Goal: Complete application form

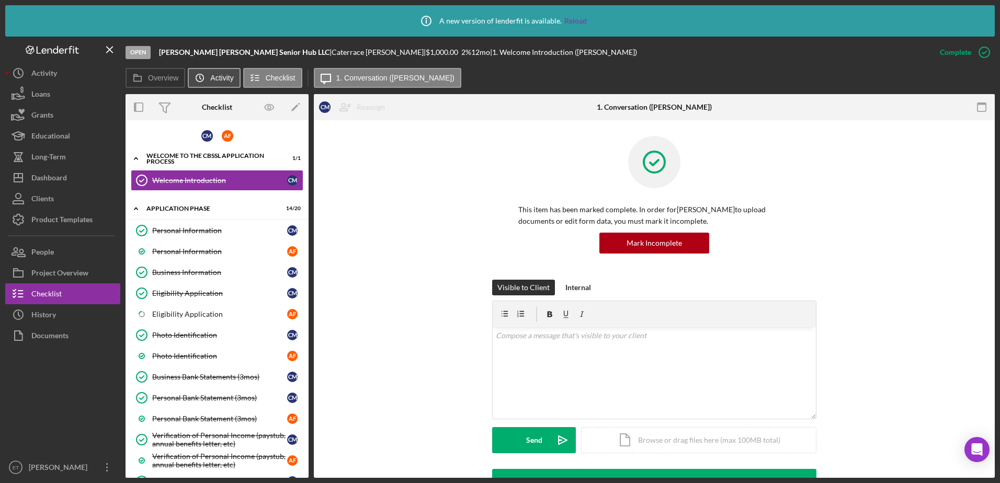
scroll to position [239, 0]
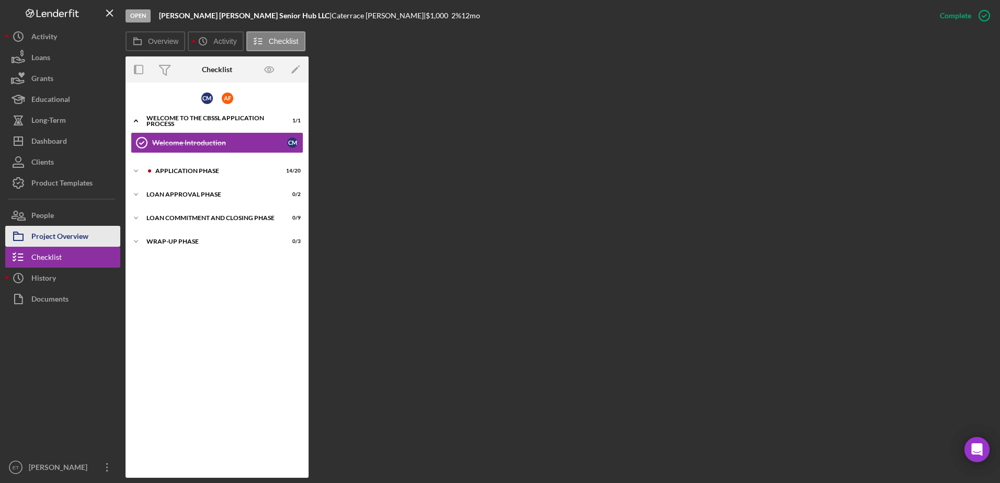
click at [66, 233] on div "Project Overview" at bounding box center [59, 238] width 57 height 24
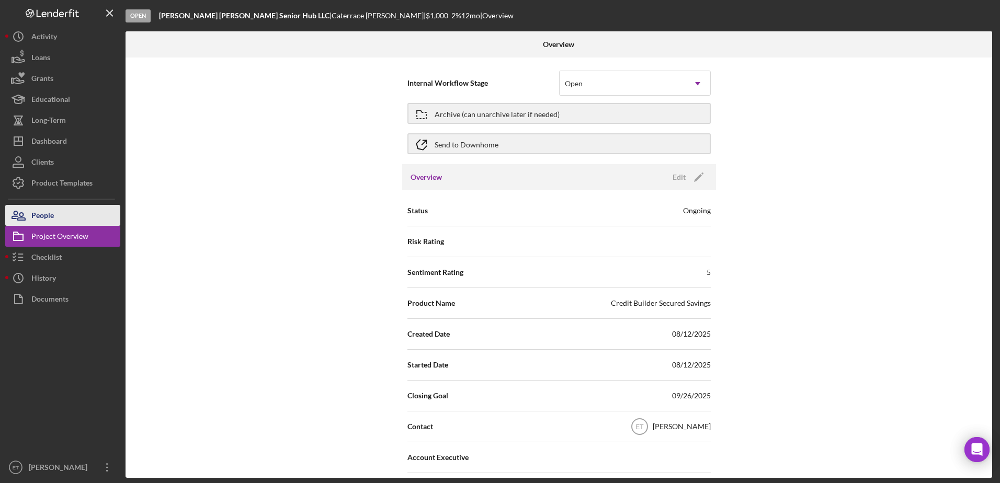
click at [35, 215] on div "People" at bounding box center [42, 217] width 22 height 24
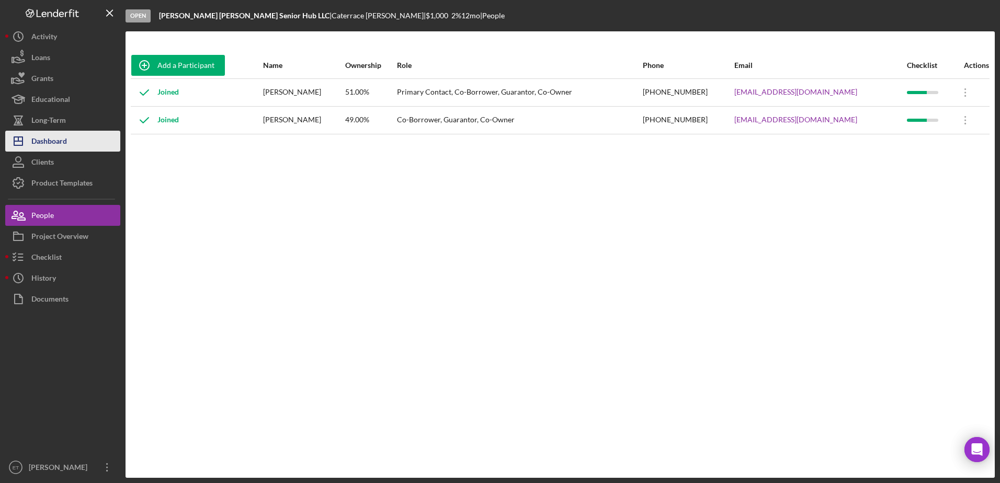
click at [58, 141] on div "Dashboard" at bounding box center [49, 143] width 36 height 24
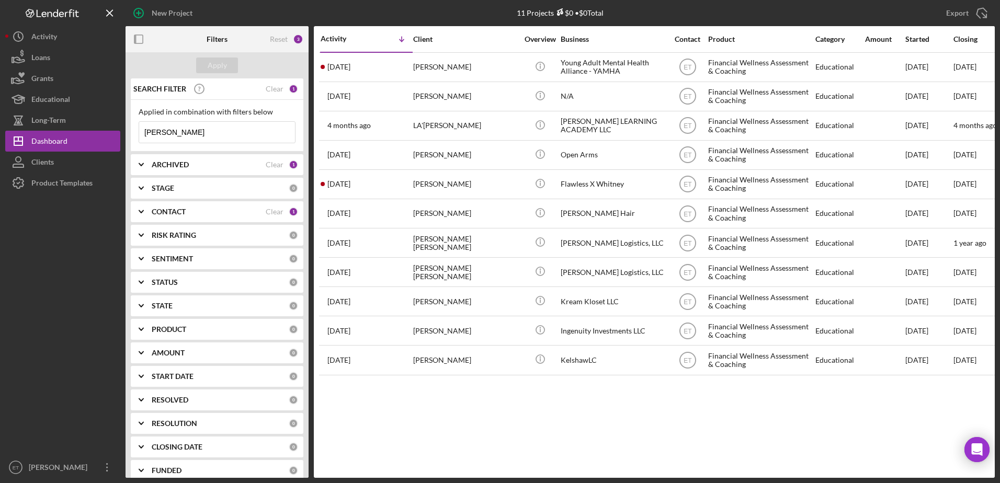
click at [189, 132] on input "joy shaw" at bounding box center [217, 132] width 156 height 21
type input "melissa parks"
click at [210, 168] on div "ARCHIVED" at bounding box center [209, 164] width 114 height 8
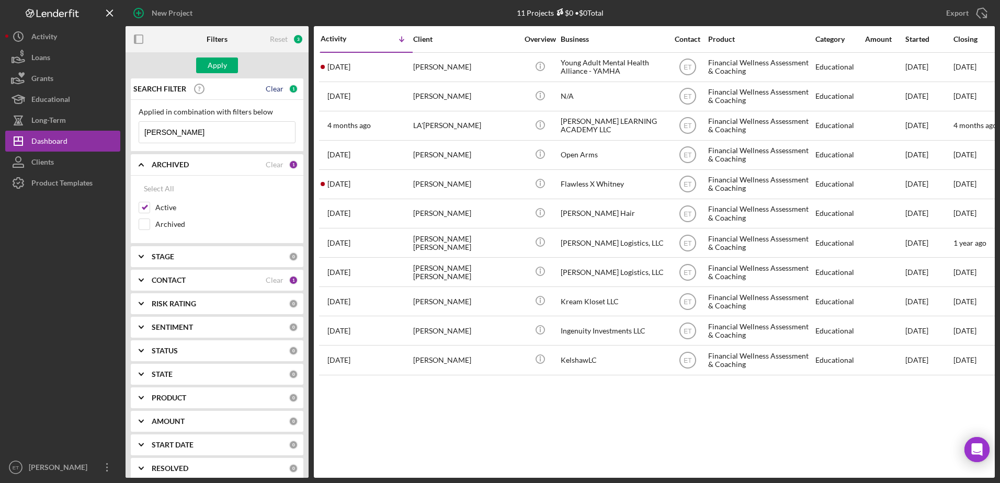
click at [266, 88] on div "Clear" at bounding box center [275, 89] width 18 height 8
click at [277, 278] on div "Clear" at bounding box center [275, 280] width 18 height 8
click at [269, 166] on div "Clear" at bounding box center [275, 164] width 18 height 8
checkbox input "false"
click at [206, 127] on input at bounding box center [217, 132] width 156 height 21
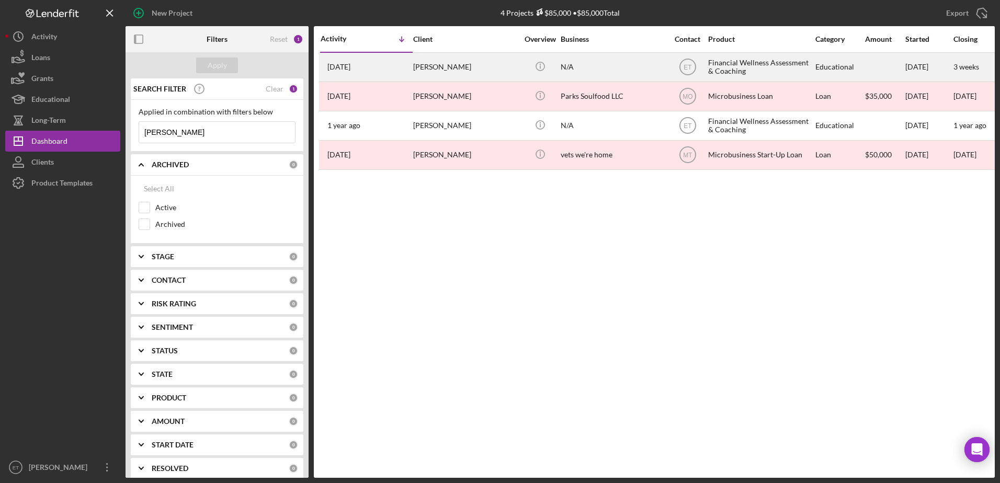
type input "mellissa parks"
click at [597, 67] on div "N/A" at bounding box center [612, 67] width 105 height 28
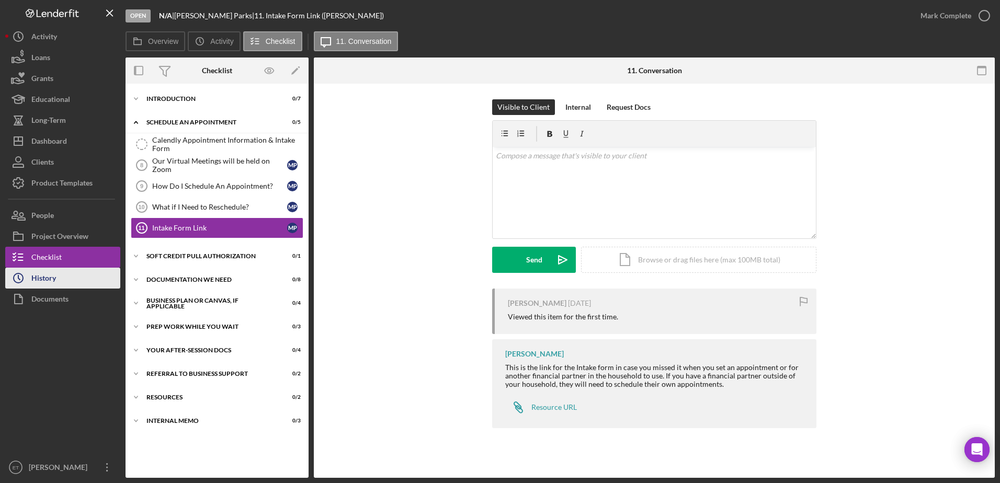
click at [40, 282] on div "History" at bounding box center [43, 280] width 25 height 24
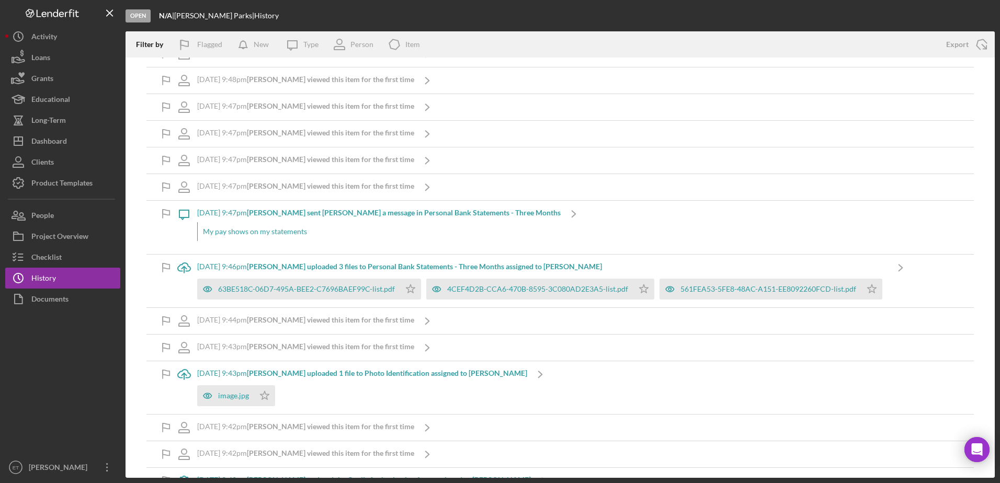
scroll to position [369, 0]
click at [208, 395] on icon "button" at bounding box center [207, 395] width 21 height 21
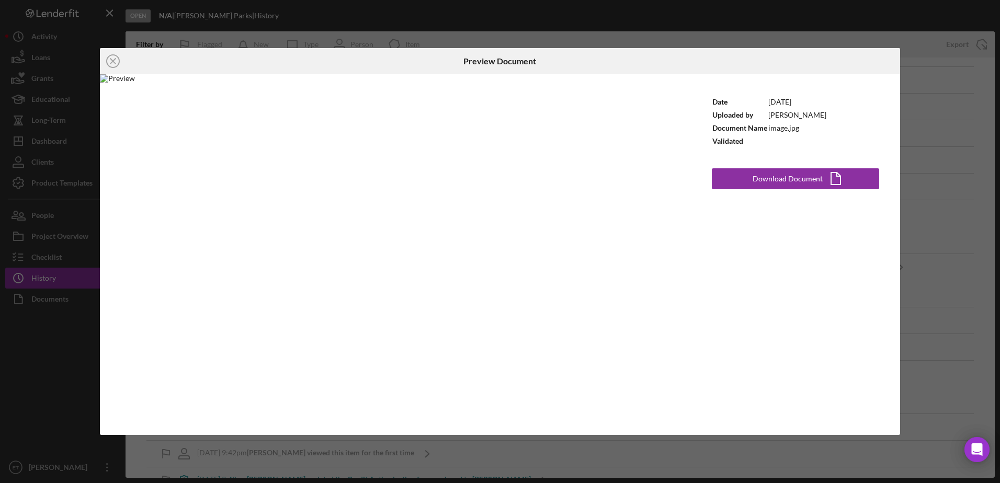
click at [922, 97] on div "Icon/Close Preview Document Date 8/10/2025 Uploaded by Melissa Parks Document N…" at bounding box center [500, 241] width 1000 height 483
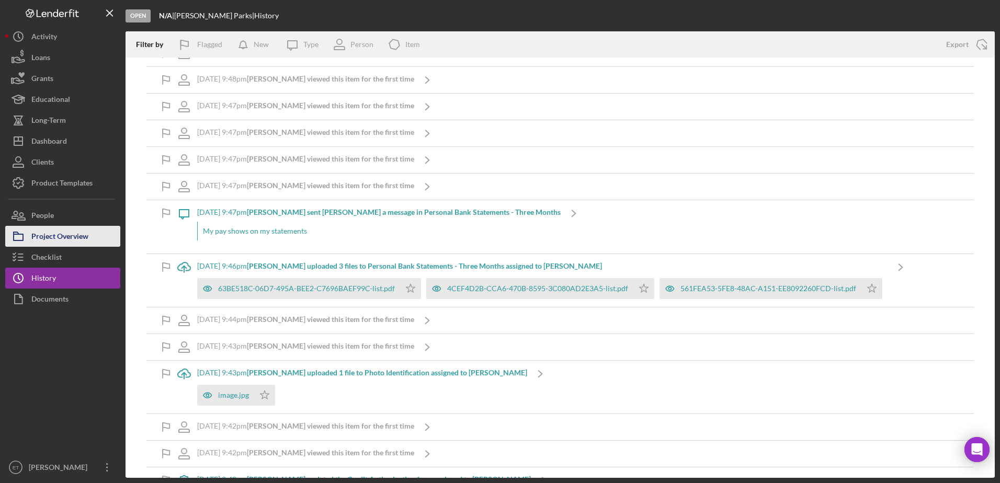
click at [38, 236] on div "Project Overview" at bounding box center [59, 238] width 57 height 24
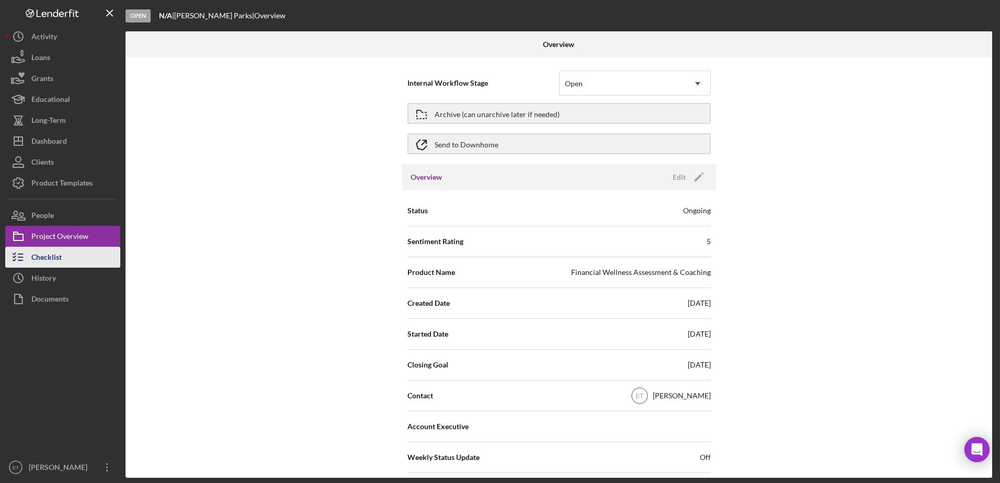
click at [48, 256] on div "Checklist" at bounding box center [46, 259] width 30 height 24
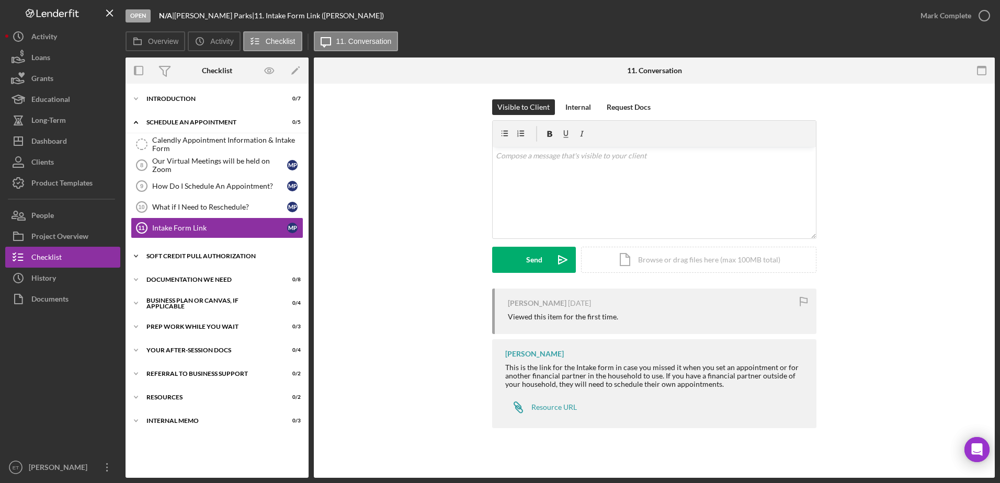
click at [195, 258] on div "Soft Credit Pull Authorization" at bounding box center [220, 256] width 149 height 6
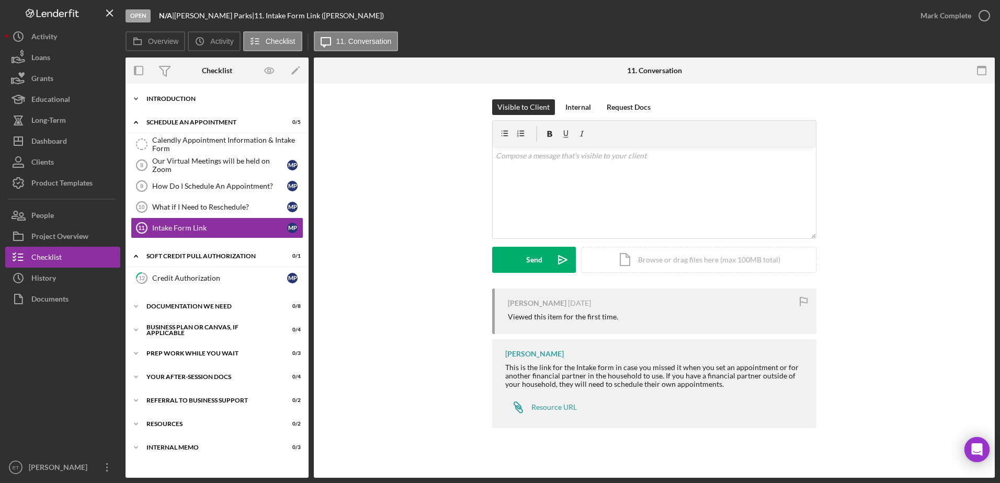
click at [182, 99] on div "Introduction" at bounding box center [220, 99] width 149 height 6
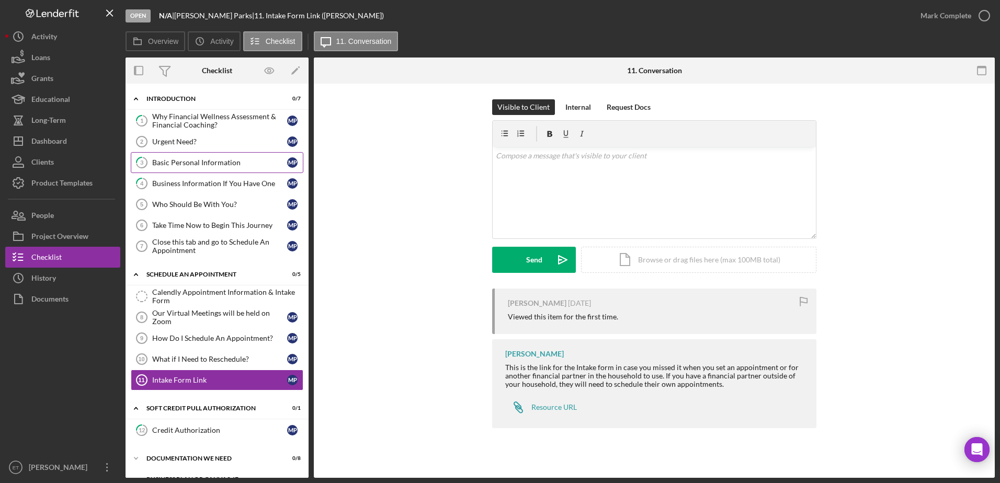
click at [192, 167] on link "3 Basic Personal Information M P" at bounding box center [217, 162] width 173 height 21
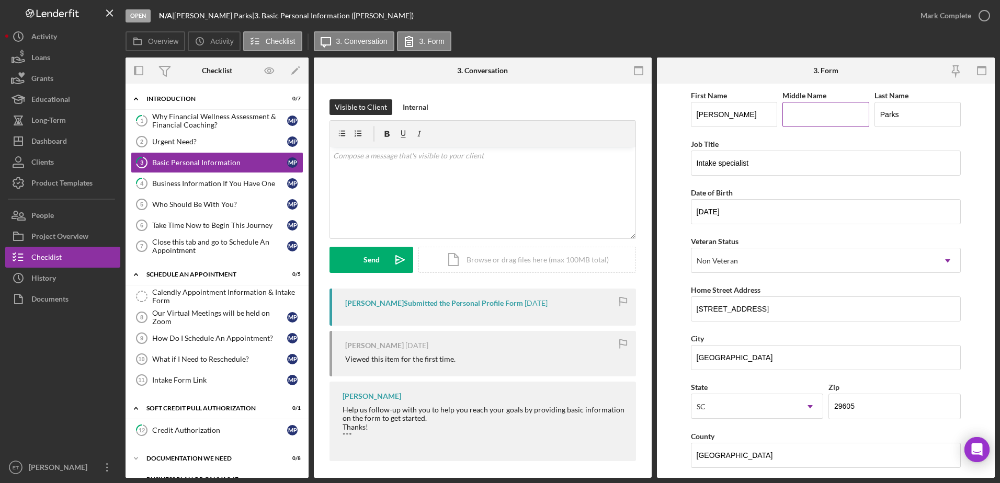
click at [789, 121] on input "Middle Name" at bounding box center [825, 114] width 87 height 25
type input "Antoine Demetri"
click at [706, 306] on input "48 southern pine dr" at bounding box center [826, 308] width 270 height 25
click at [738, 307] on input "48 Southern pine dr" at bounding box center [826, 308] width 270 height 25
click at [755, 309] on input "48 Southern Pine dr" at bounding box center [826, 308] width 270 height 25
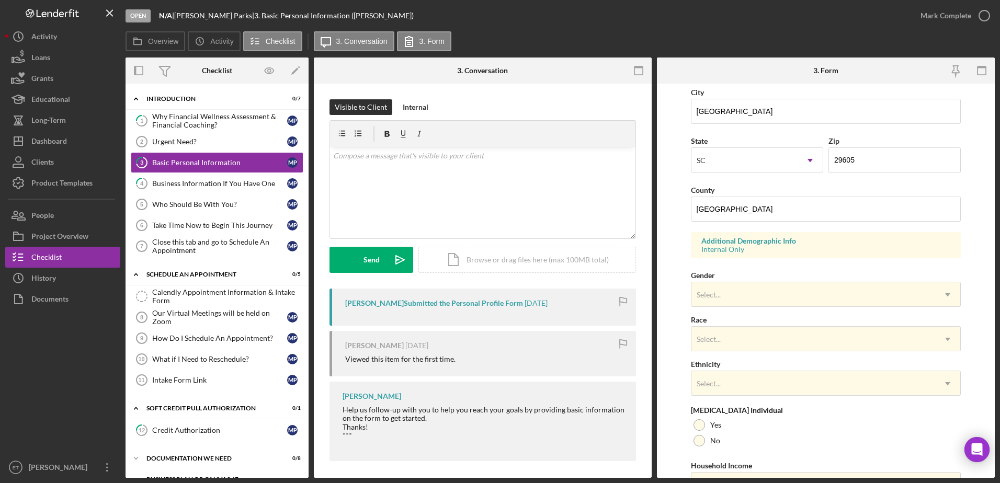
scroll to position [247, 0]
type input "48 Southern Pine Dr"
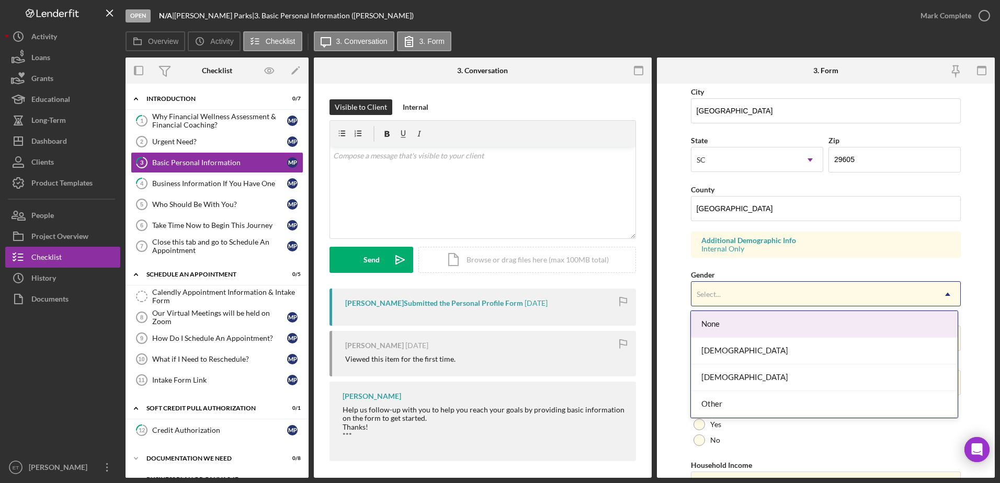
click at [747, 289] on div "Select..." at bounding box center [813, 294] width 244 height 24
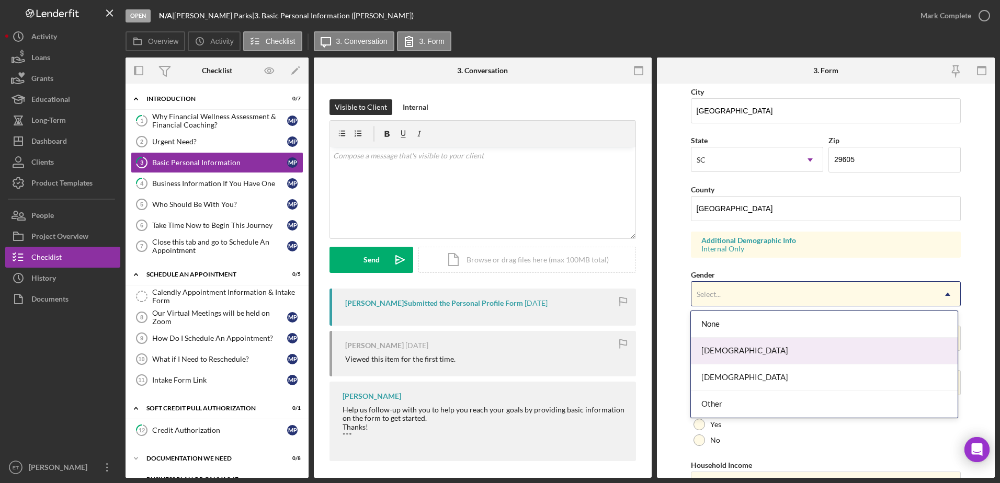
click at [737, 357] on div "Female" at bounding box center [824, 351] width 267 height 27
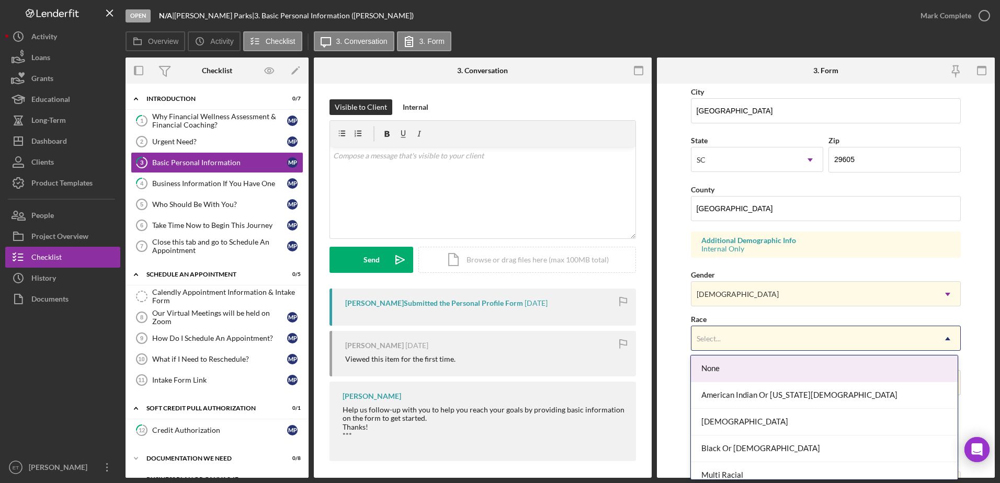
click at [753, 343] on div "Select..." at bounding box center [813, 339] width 244 height 24
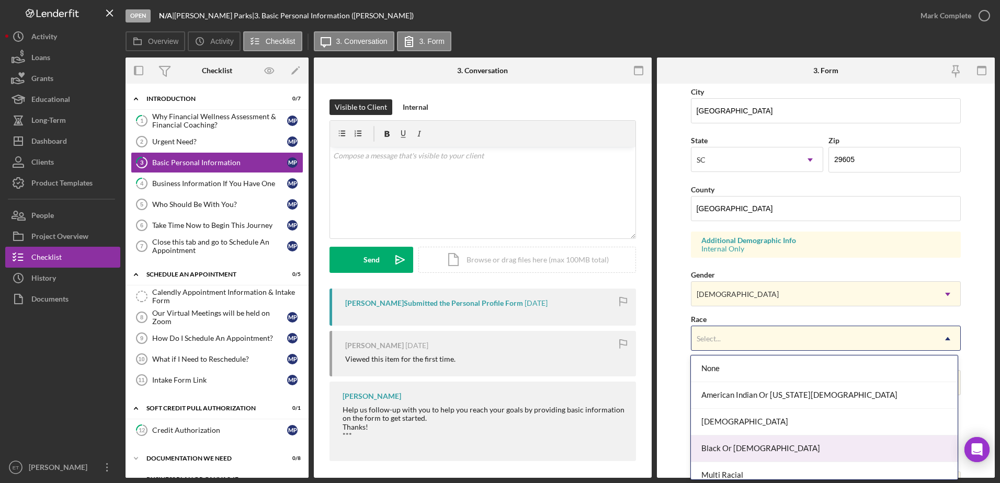
click at [756, 454] on div "Black Or African American" at bounding box center [824, 448] width 267 height 27
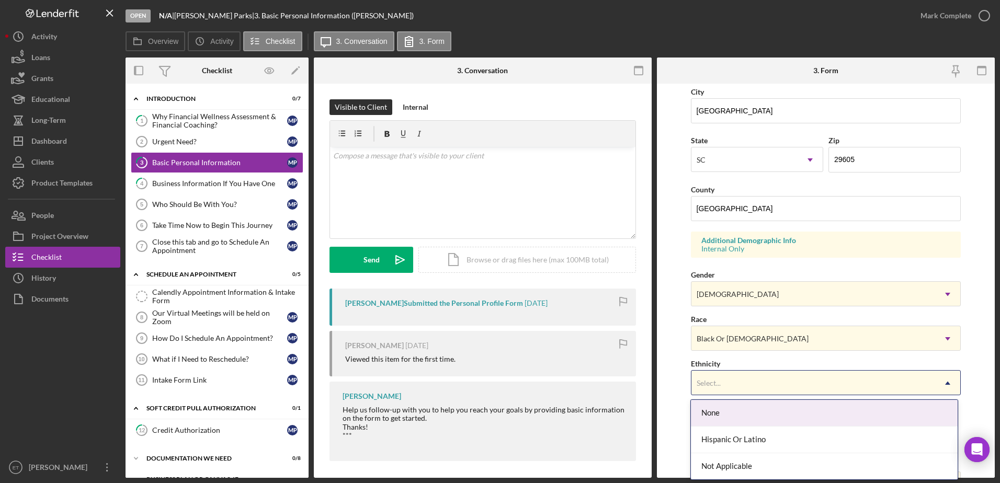
click at [759, 383] on div "Select..." at bounding box center [813, 383] width 244 height 24
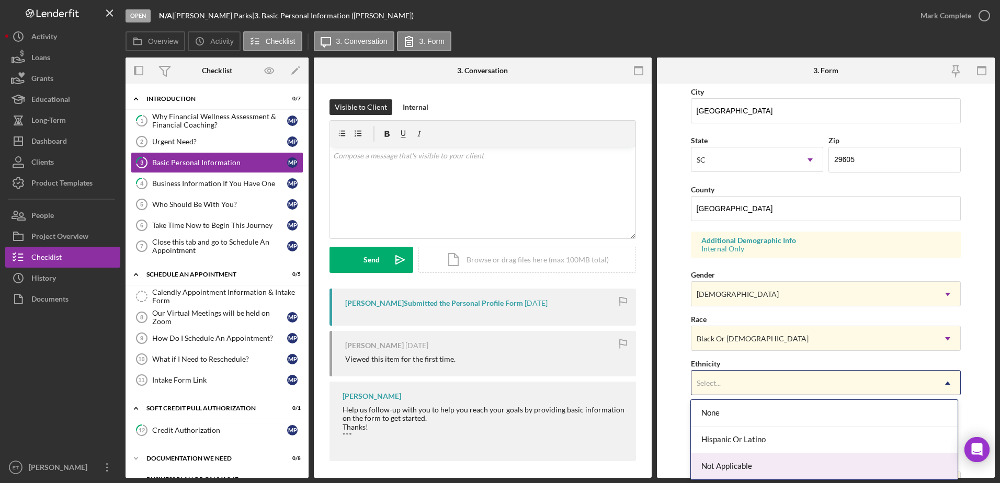
scroll to position [54, 0]
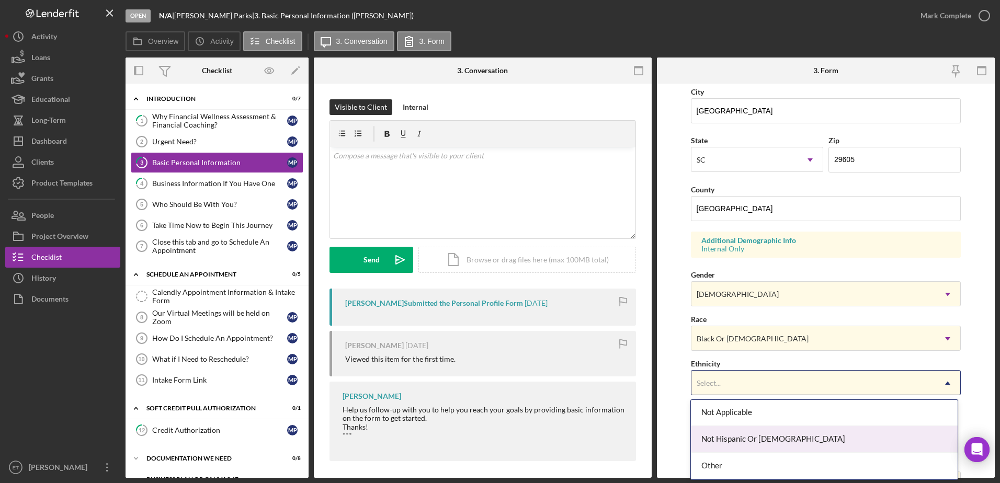
click at [740, 442] on div "Not Hispanic Or Latino" at bounding box center [824, 439] width 267 height 27
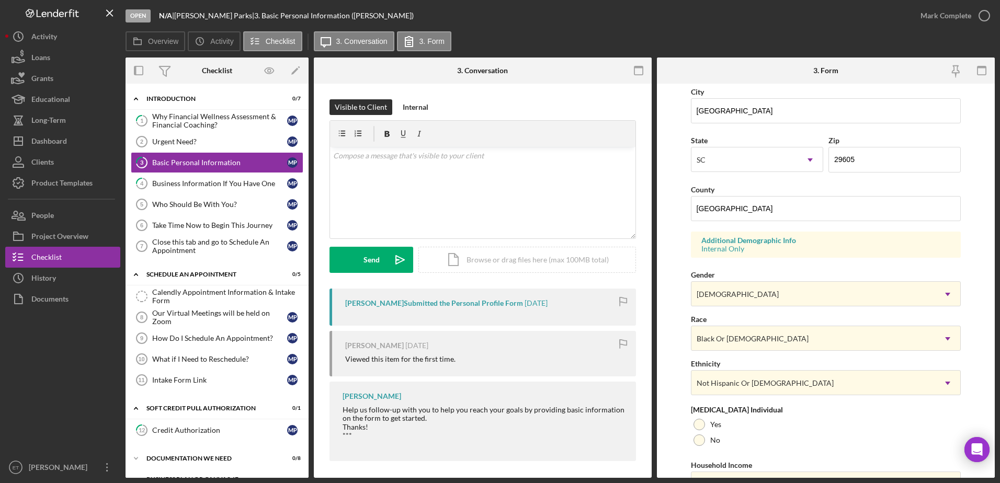
scroll to position [304, 0]
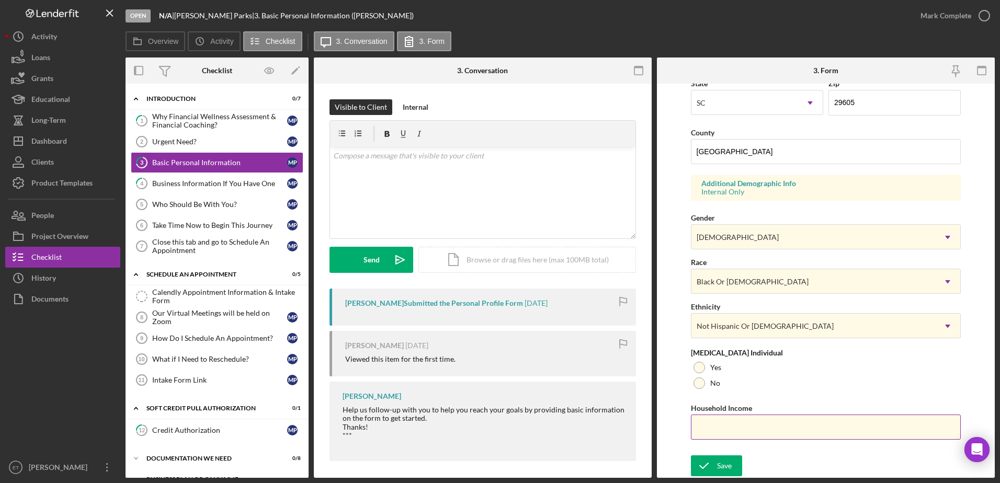
click at [720, 429] on input "Household Income" at bounding box center [826, 427] width 270 height 25
type input "$50,000"
